Goal: Find specific page/section: Find specific page/section

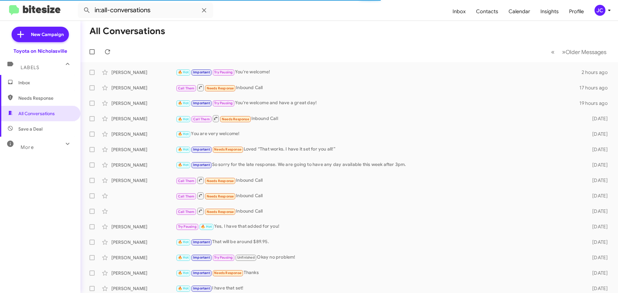
click at [52, 83] on span "Inbox" at bounding box center [45, 83] width 55 height 6
